Goal: Task Accomplishment & Management: Manage account settings

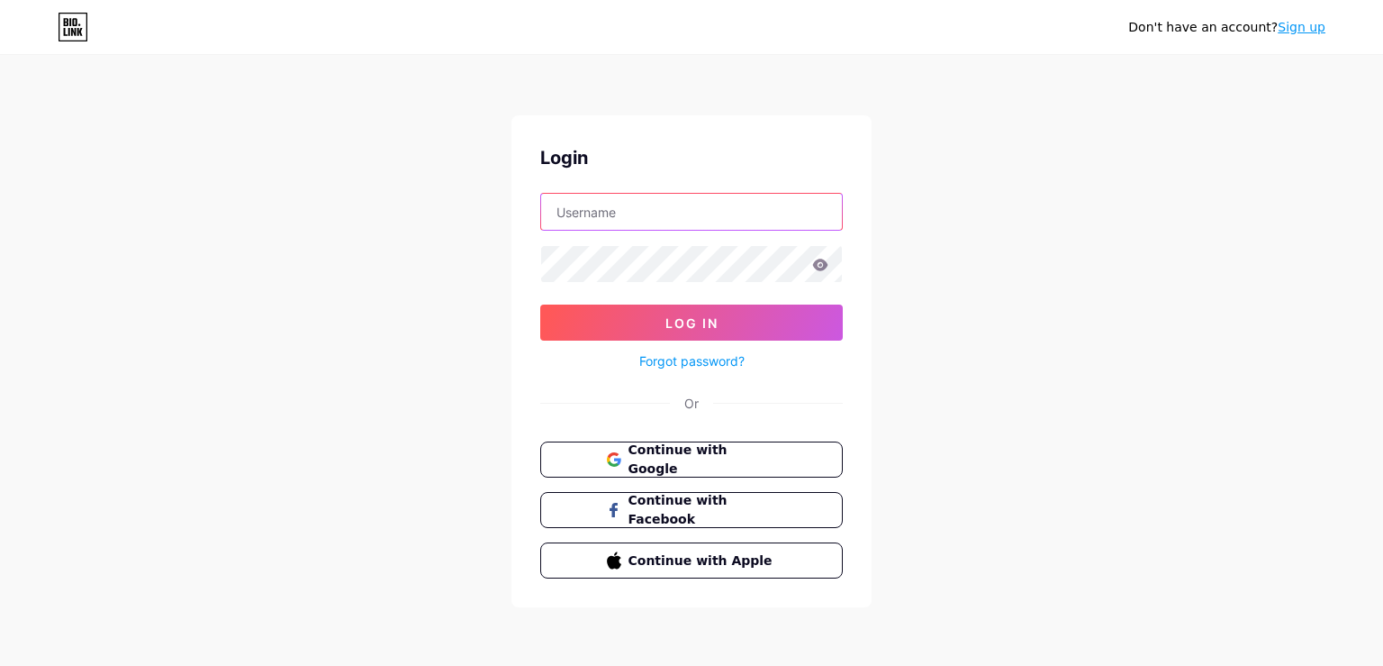
click at [599, 214] on input "text" at bounding box center [691, 212] width 301 height 36
type input "bigoagency"
click at [540, 304] on button "Log In" at bounding box center [691, 322] width 303 height 36
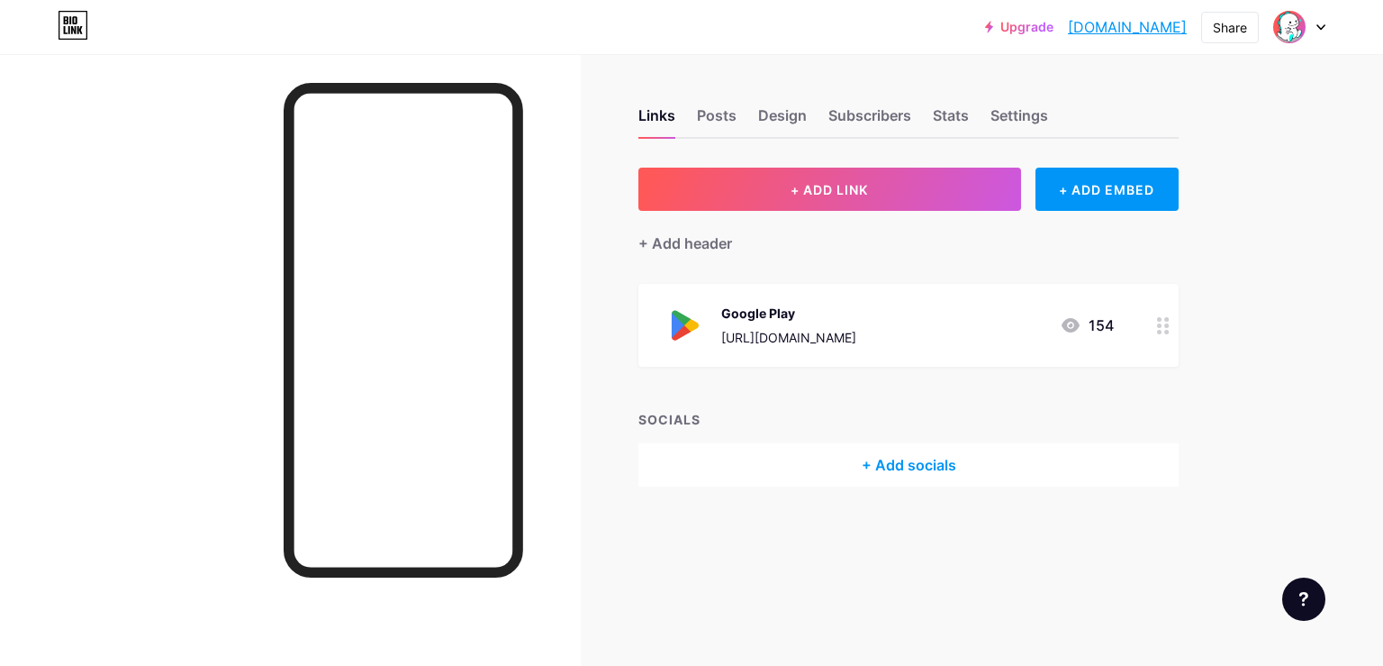
click at [1158, 326] on icon at bounding box center [1163, 325] width 13 height 17
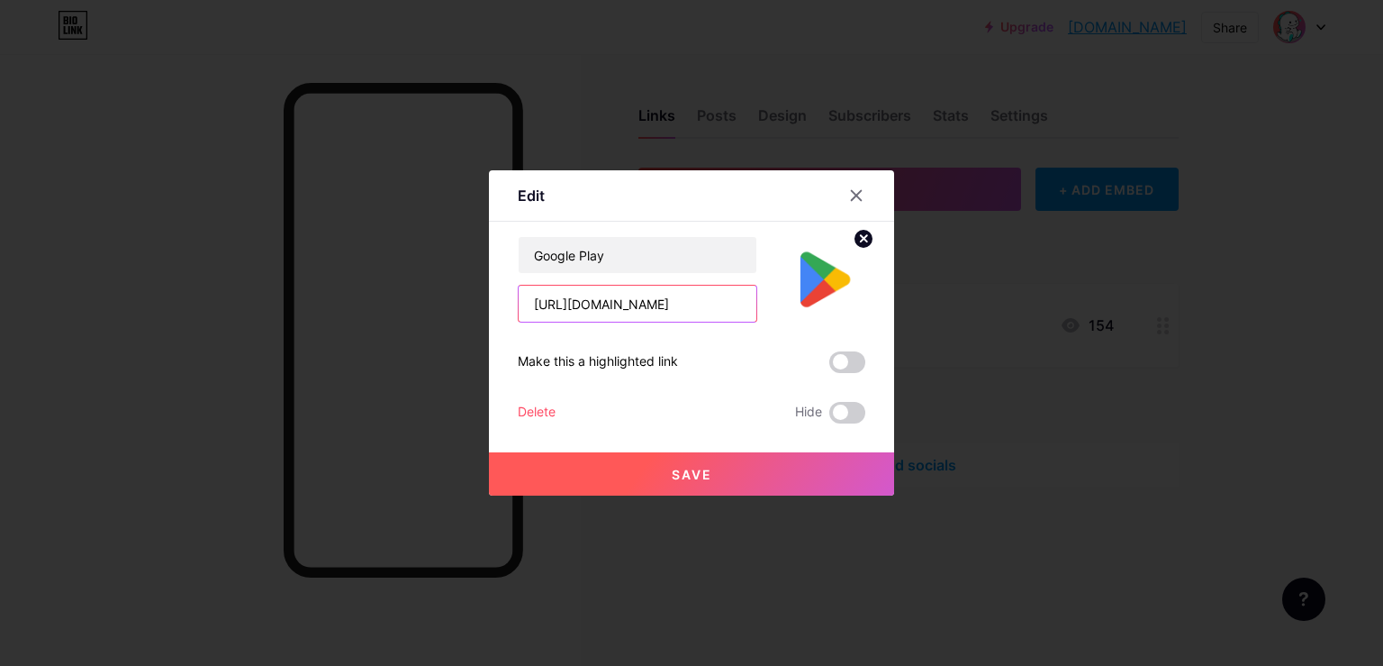
scroll to position [0, 115]
drag, startPoint x: 538, startPoint y: 307, endPoint x: 789, endPoint y: 312, distance: 251.3
click at [757, 312] on input "[URL][DOMAIN_NAME]" at bounding box center [638, 304] width 238 height 36
type input "h"
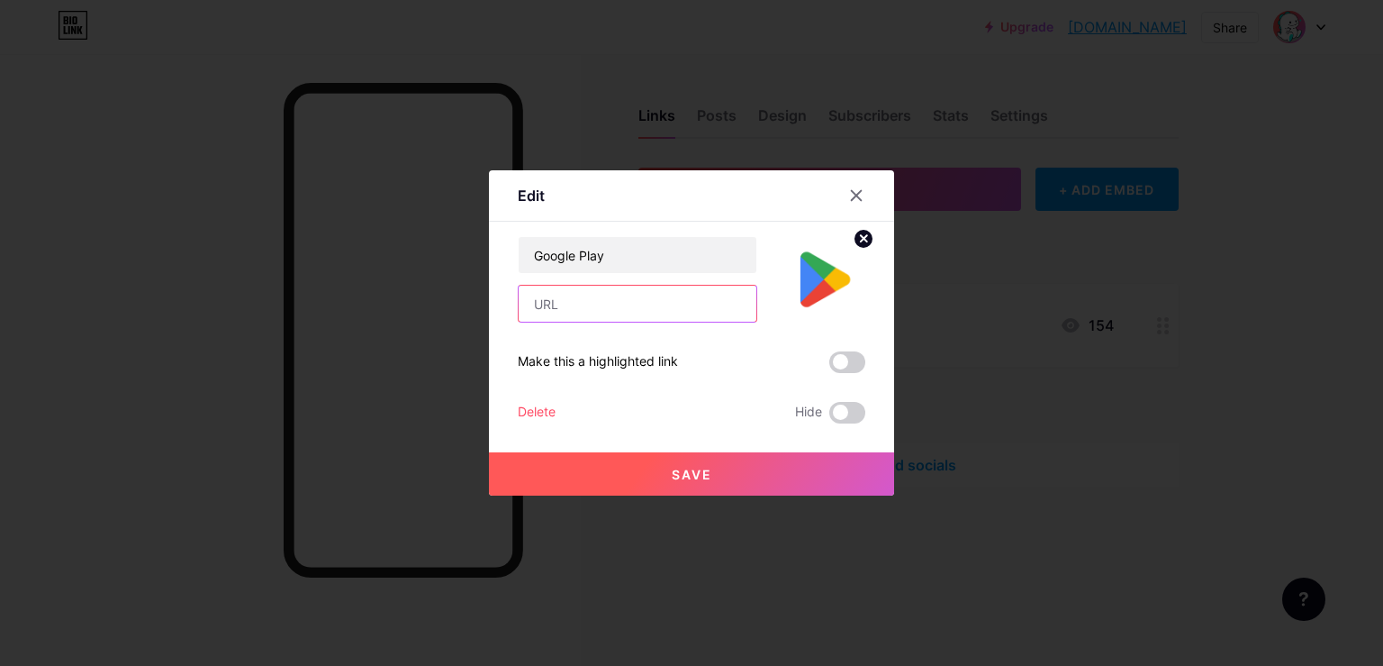
paste input "[URL][DOMAIN_NAME]"
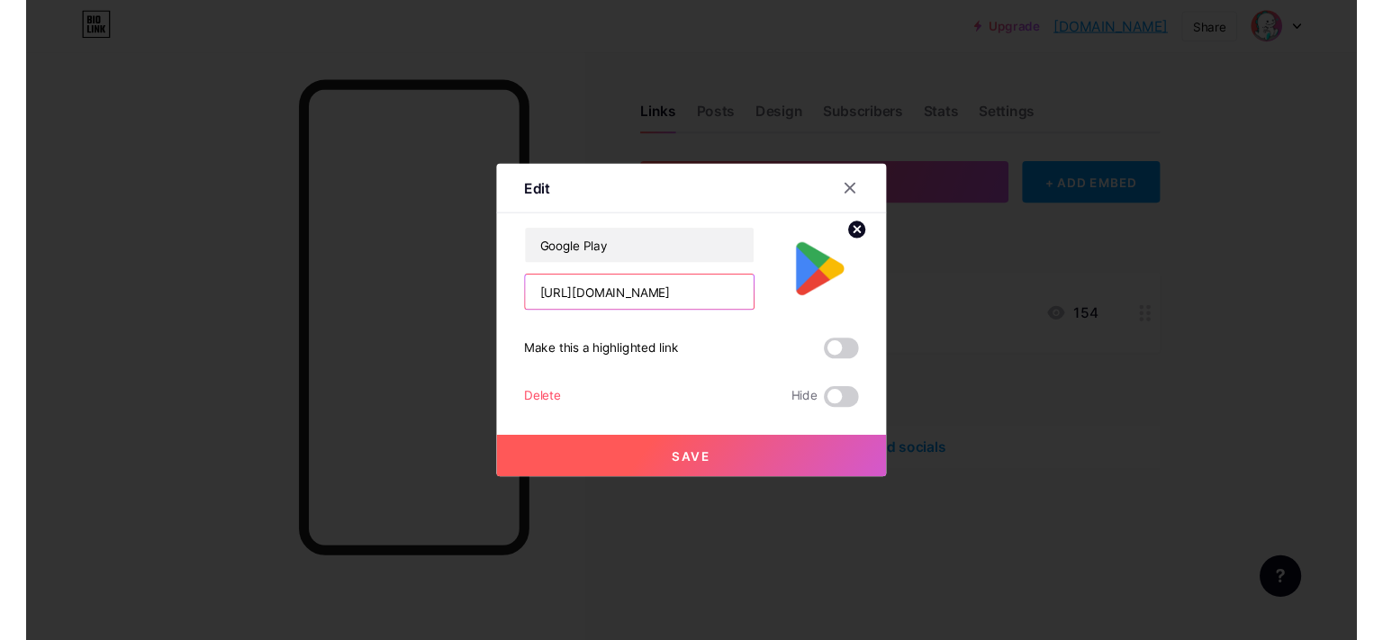
scroll to position [0, 130]
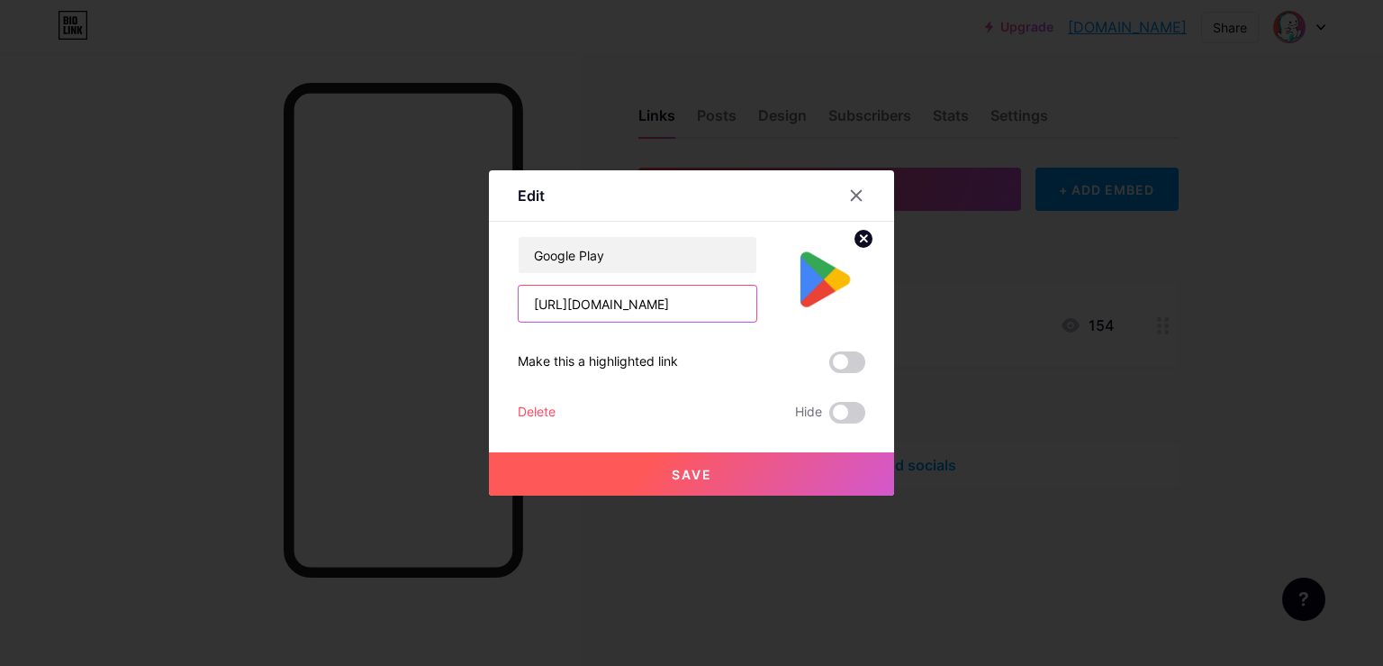
type input "[URL][DOMAIN_NAME]"
click at [679, 479] on span "Save" at bounding box center [692, 474] width 41 height 15
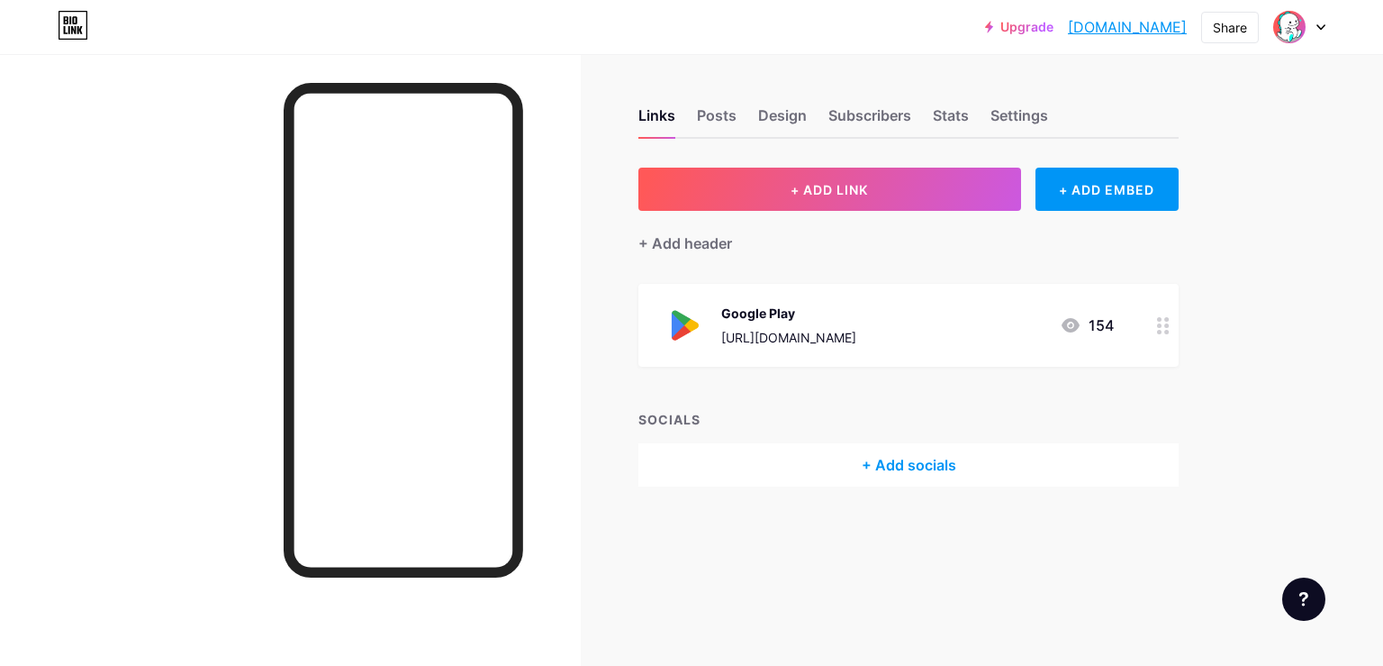
click at [225, 290] on div at bounding box center [290, 387] width 581 height 666
